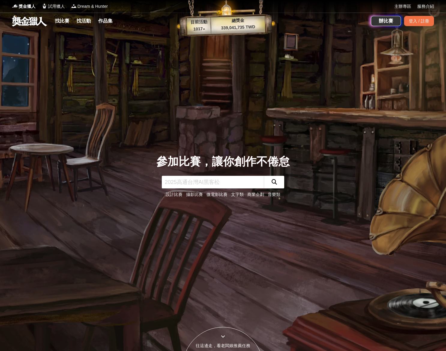
click at [239, 196] on link "文字類" at bounding box center [237, 194] width 13 height 5
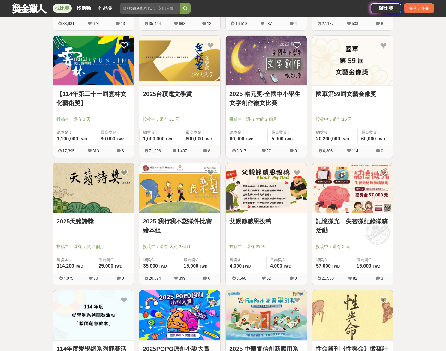
scroll to position [241, 0]
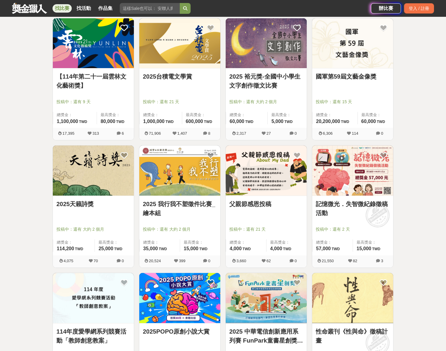
click at [169, 209] on link "2025 我行我不塑徵件比賽_繪本組" at bounding box center [180, 209] width 74 height 18
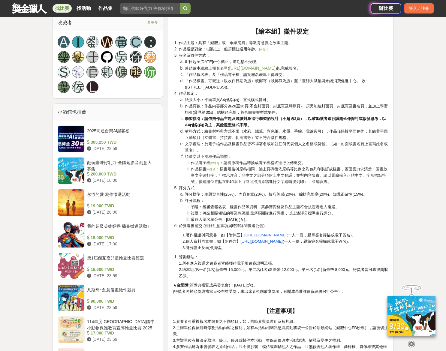
scroll to position [579, 0]
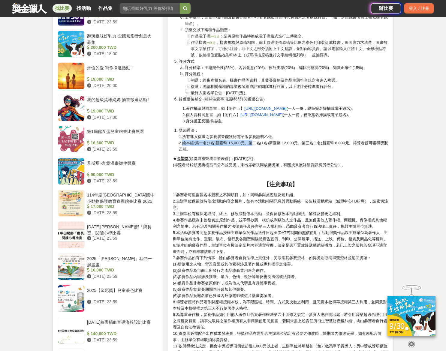
drag, startPoint x: 182, startPoint y: 141, endPoint x: 252, endPoint y: 142, distance: 70.3
click at [252, 142] on span "2.繪本組:第一名(1名)新臺幣 15,000元。第二名(1名)新臺幣 12,000元。第三名(1名)新臺幣 8,000元。得獎者皆可獲得獎狀乙張。" at bounding box center [283, 146] width 209 height 11
click at [252, 145] on li "獎勵辦法： 1.所有進入複選之參賽者皆能獲得電子版參賽證明乙張。 2.繪本組:第一名(1名)新臺幣 15,000元。第二名(1名)新臺幣 12,000元。第三…" at bounding box center [284, 139] width 210 height 25
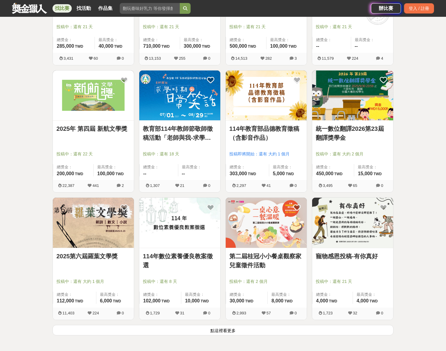
scroll to position [241, 0]
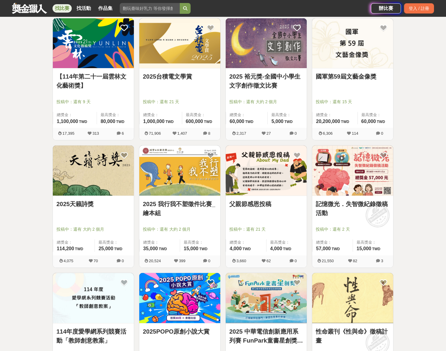
click at [278, 181] on img at bounding box center [266, 171] width 81 height 50
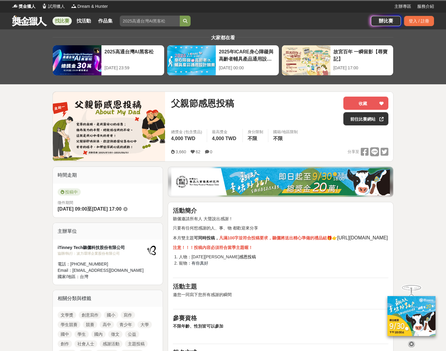
scroll to position [17, 0]
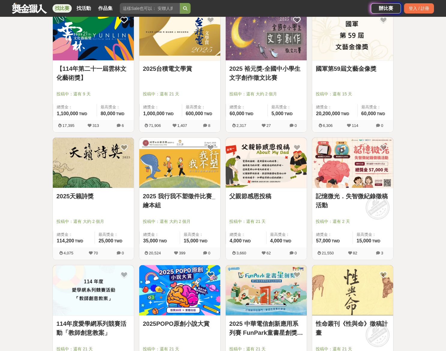
scroll to position [376, 0]
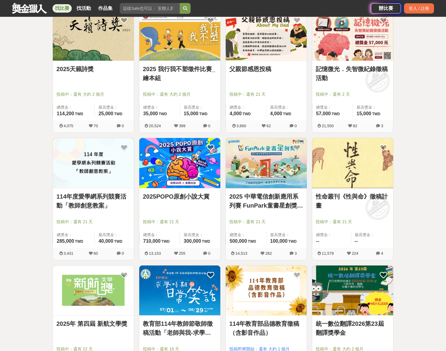
click at [357, 46] on img at bounding box center [352, 36] width 81 height 50
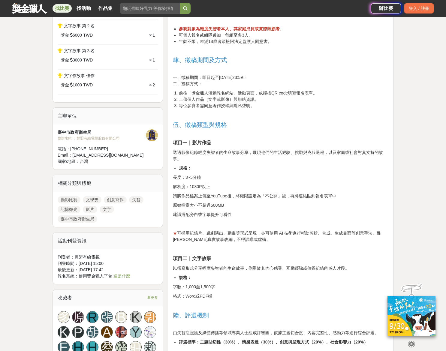
scroll to position [406, 0]
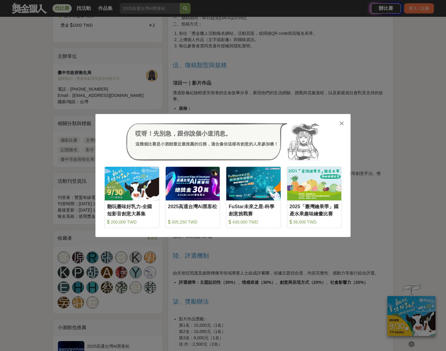
click at [342, 123] on icon at bounding box center [342, 123] width 5 height 6
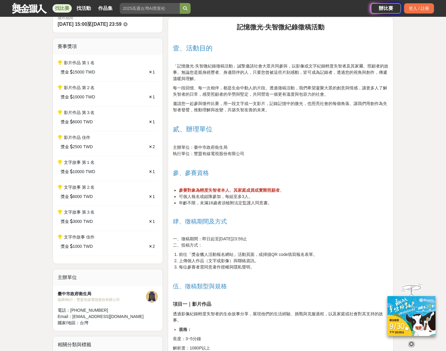
scroll to position [193, 0]
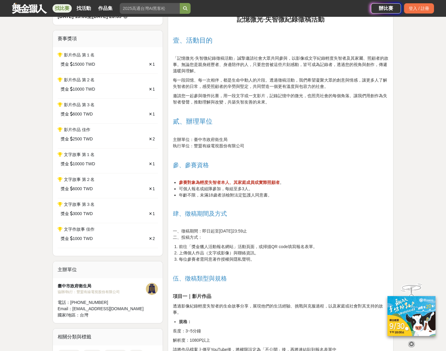
click at [219, 271] on p at bounding box center [281, 269] width 216 height 6
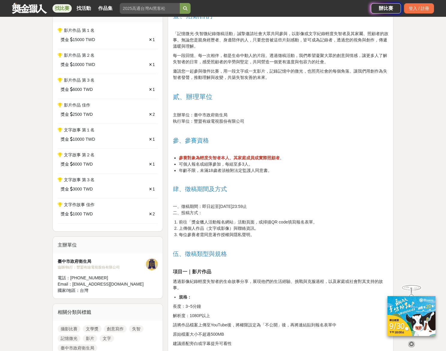
scroll to position [221, 0]
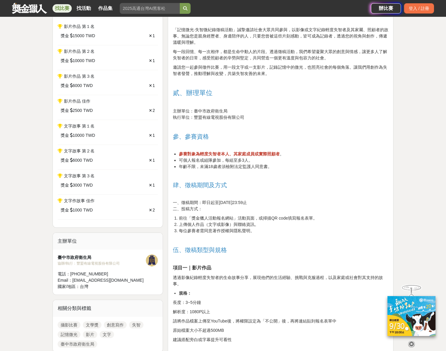
click at [248, 280] on p "透過影像紀錄輕度失智者的生命故事分享，展現他們的生活經驗、挑戰與克服過程，以及家庭或社會對其支持的故事。" at bounding box center [281, 281] width 216 height 13
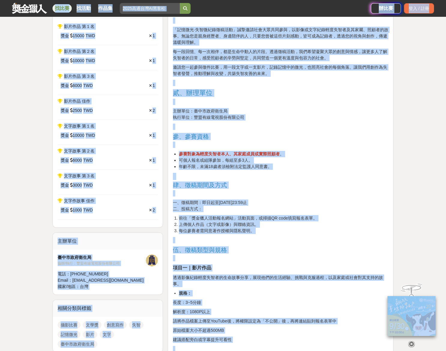
click at [248, 280] on p "透過影像紀錄輕度失智者的生命故事分享，展現他們的生活經驗、挑戰與克服過程，以及家庭或社會對其支持的故事。" at bounding box center [281, 281] width 216 height 13
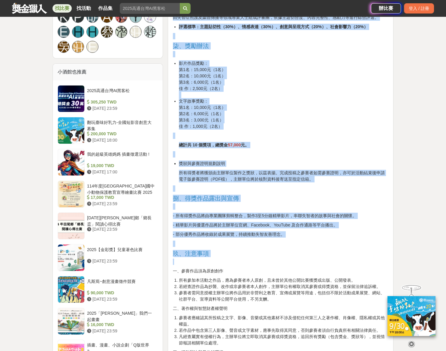
scroll to position [824, 0]
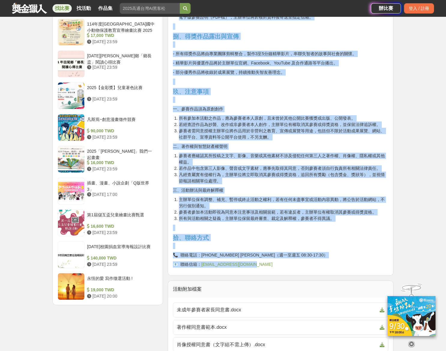
drag, startPoint x: 239, startPoint y: 180, endPoint x: 287, endPoint y: 275, distance: 106.6
copy div "lore·ipsumdolo s、amet 「cons·adipiscin」elitseddoeiu，temporincididuntu、labore。etd…"
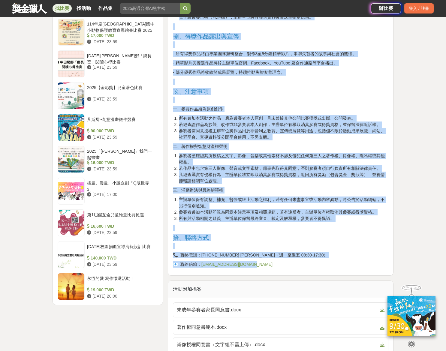
click at [335, 190] on p "三、活動辦法與最終解釋權" at bounding box center [281, 190] width 216 height 6
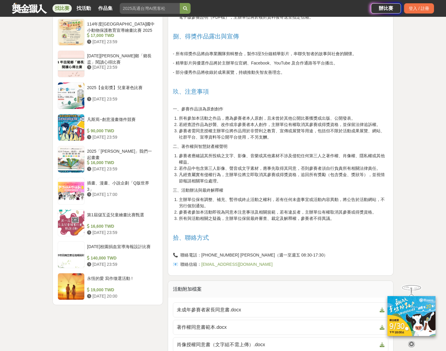
scroll to position [952, 0]
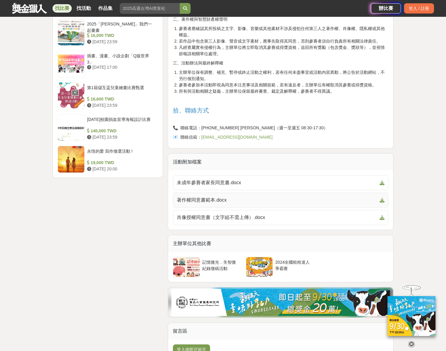
click at [383, 201] on icon at bounding box center [382, 200] width 5 height 5
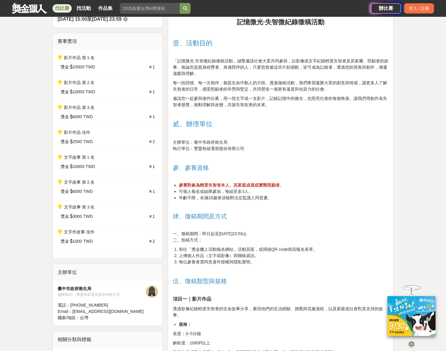
scroll to position [59, 0]
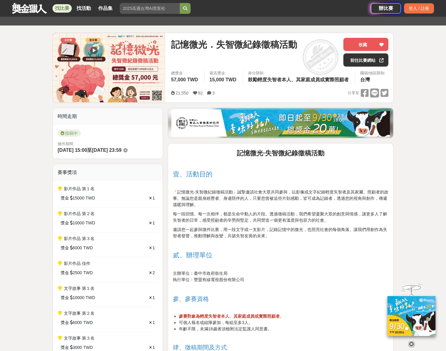
click at [230, 125] on img at bounding box center [280, 123] width 219 height 27
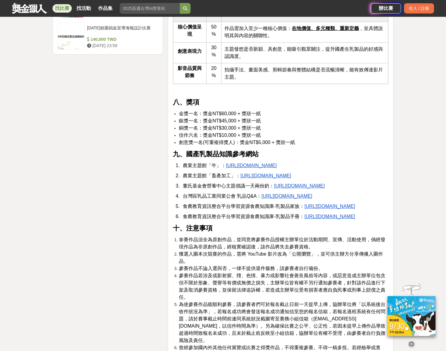
scroll to position [1083, 0]
